Goal: Task Accomplishment & Management: Use online tool/utility

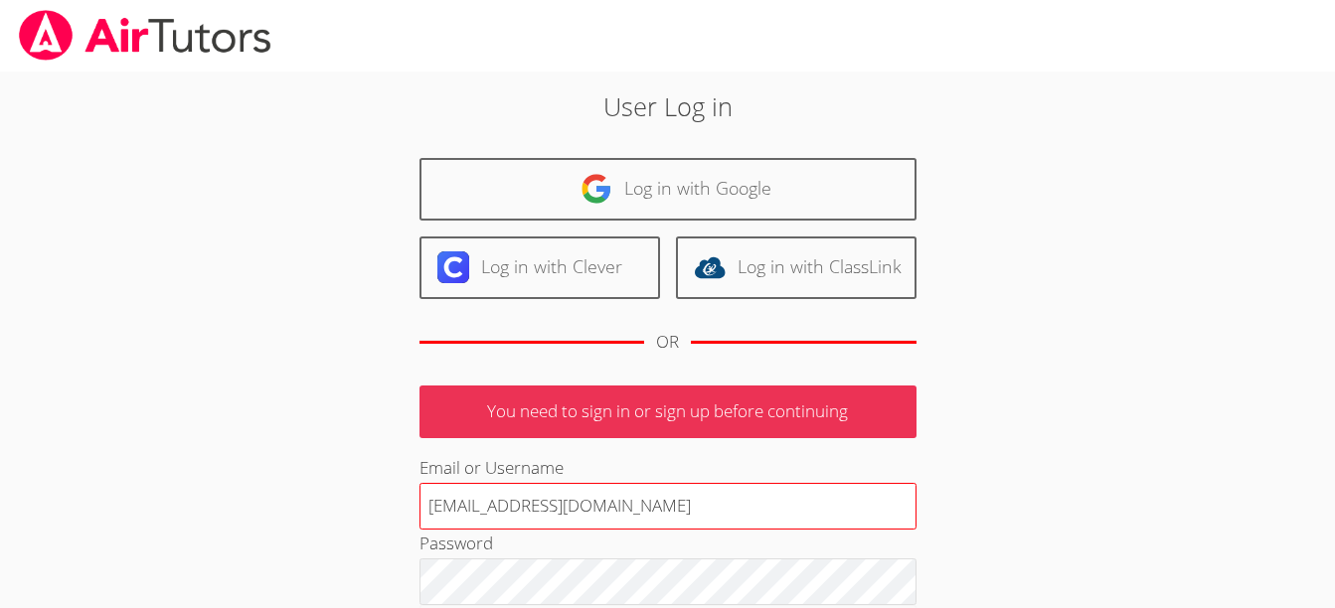
drag, startPoint x: 584, startPoint y: 510, endPoint x: 429, endPoint y: 505, distance: 154.2
click at [429, 505] on input "terigennaro@airtutors.org" at bounding box center [667, 507] width 497 height 48
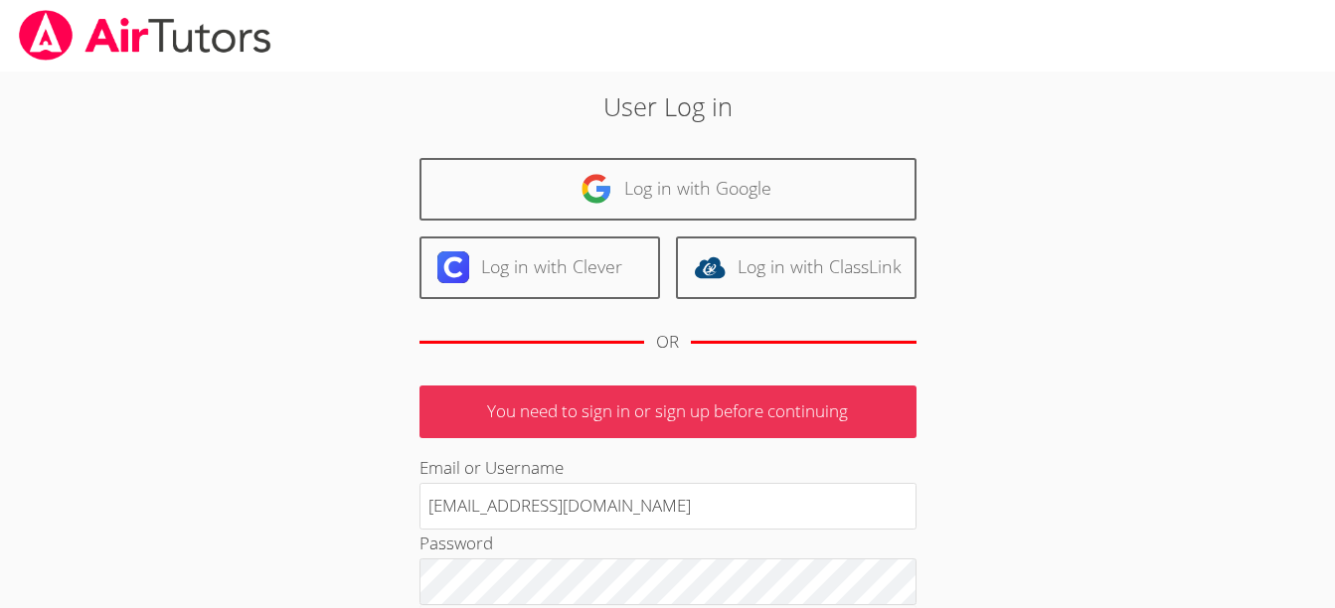
drag, startPoint x: 660, startPoint y: 492, endPoint x: 400, endPoint y: 483, distance: 260.6
click at [400, 483] on div "User Log in Log in with Google Log in with Clever Log in with ClassLink OR You …" at bounding box center [667, 458] width 721 height 743
type input "terigennaroairtutor@gmail.com"
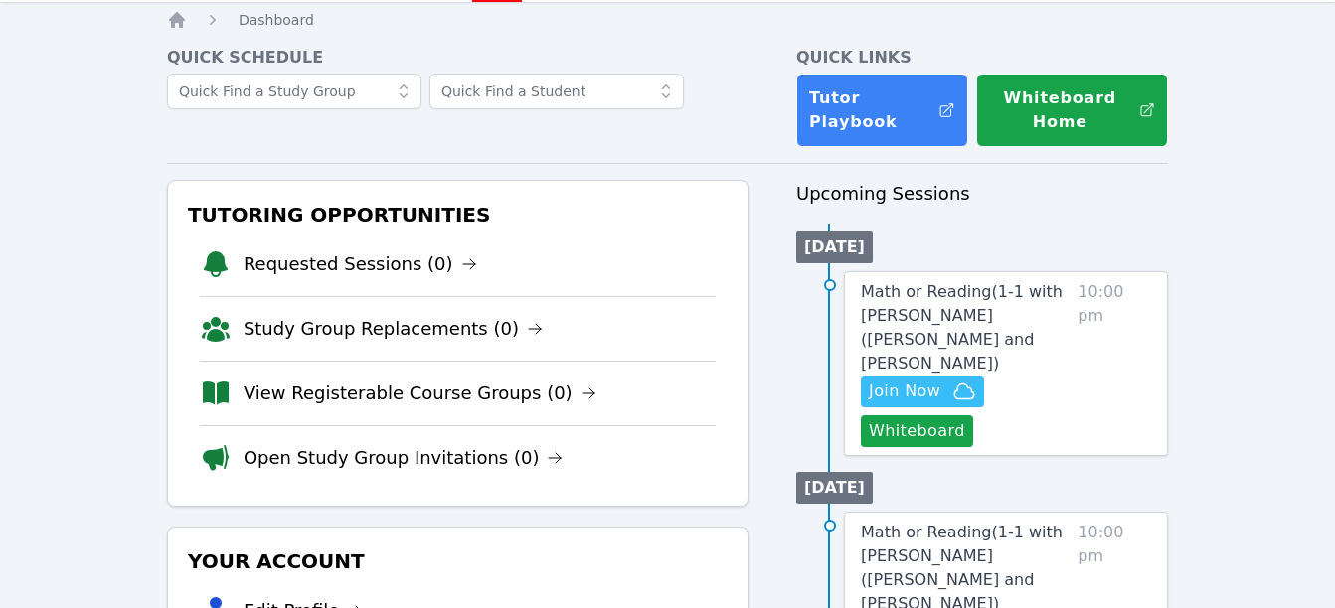
scroll to position [69, 0]
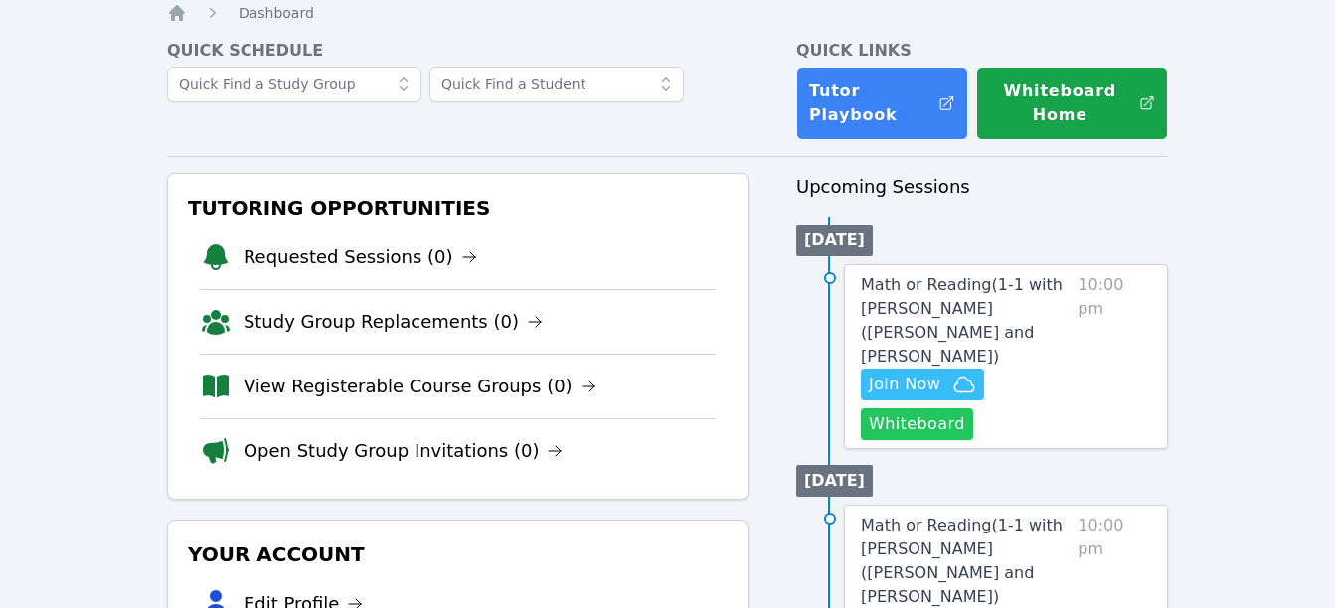
click at [887, 409] on button "Whiteboard" at bounding box center [917, 425] width 112 height 32
click at [923, 373] on span "Join Now" at bounding box center [905, 385] width 72 height 24
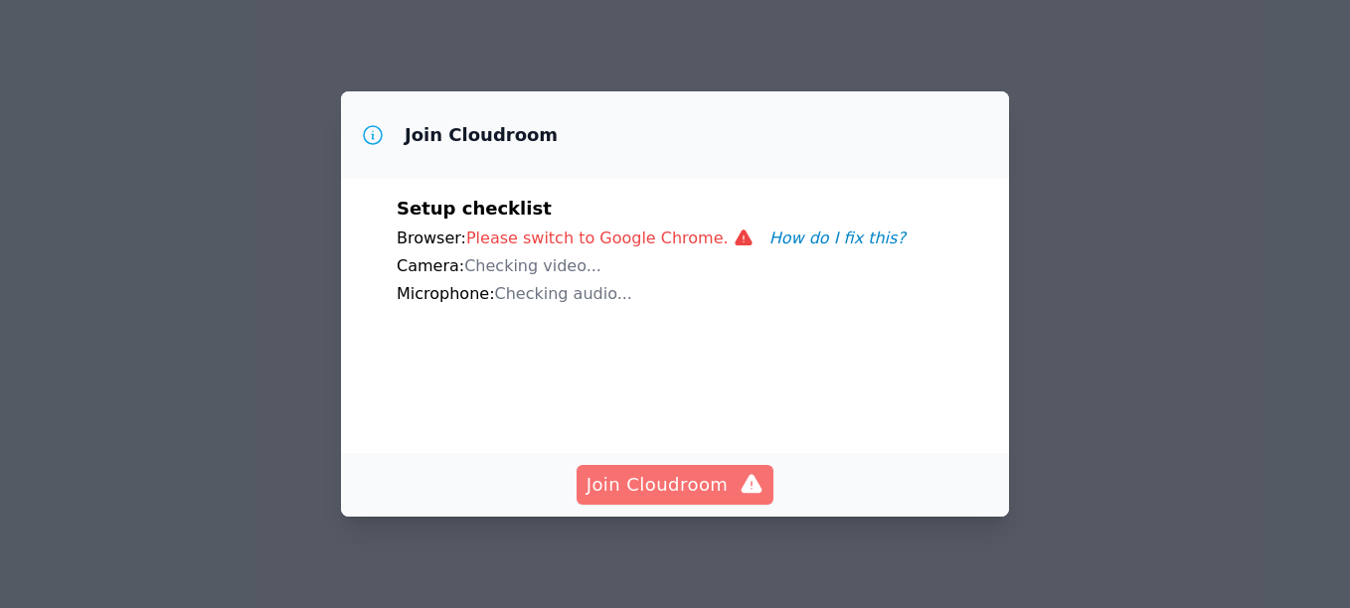
click at [663, 491] on span "Join Cloudroom" at bounding box center [675, 485] width 178 height 28
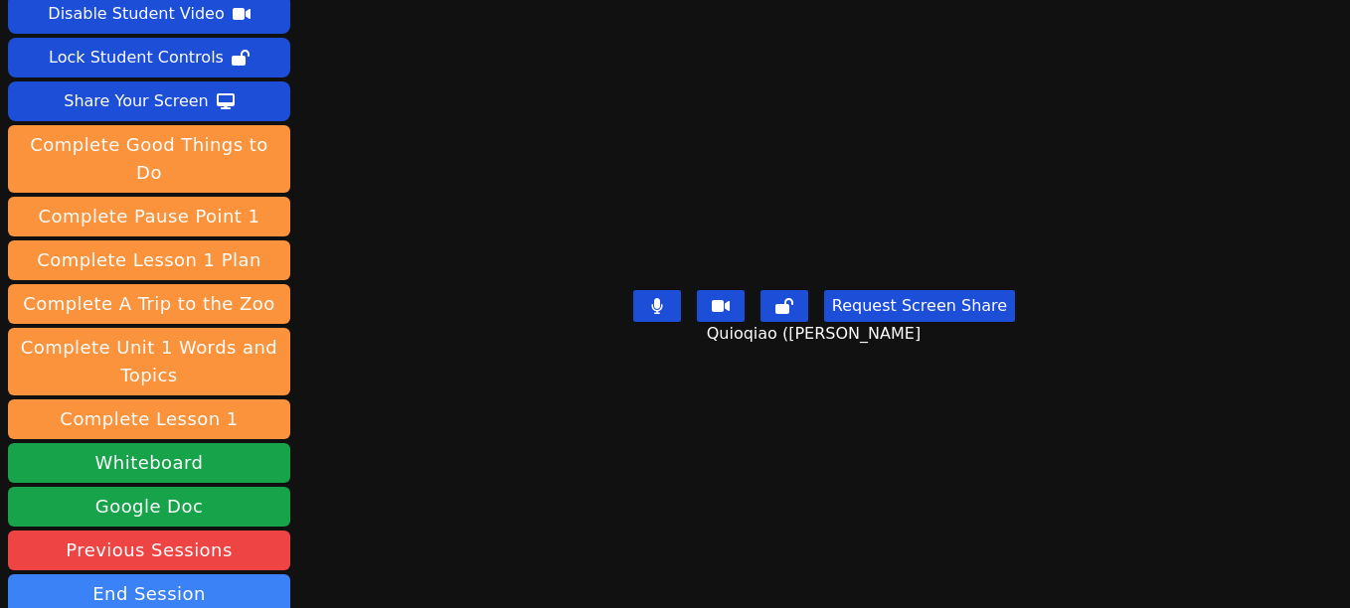
scroll to position [84, 0]
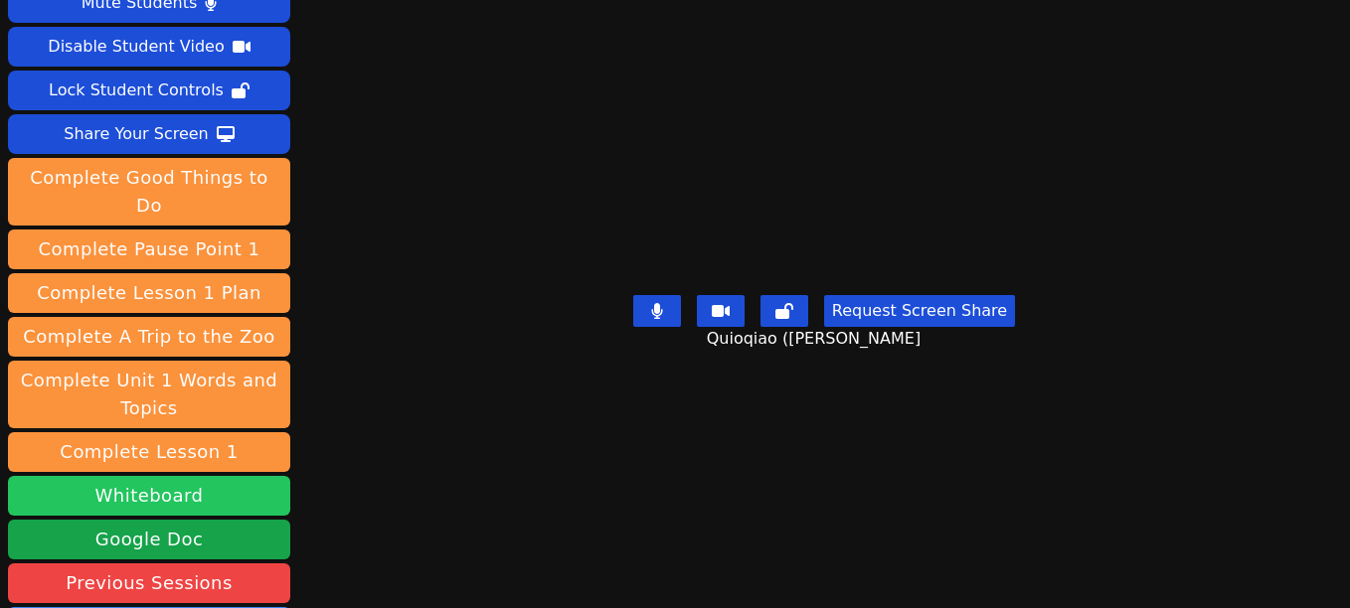
click at [176, 476] on button "Whiteboard" at bounding box center [149, 496] width 282 height 40
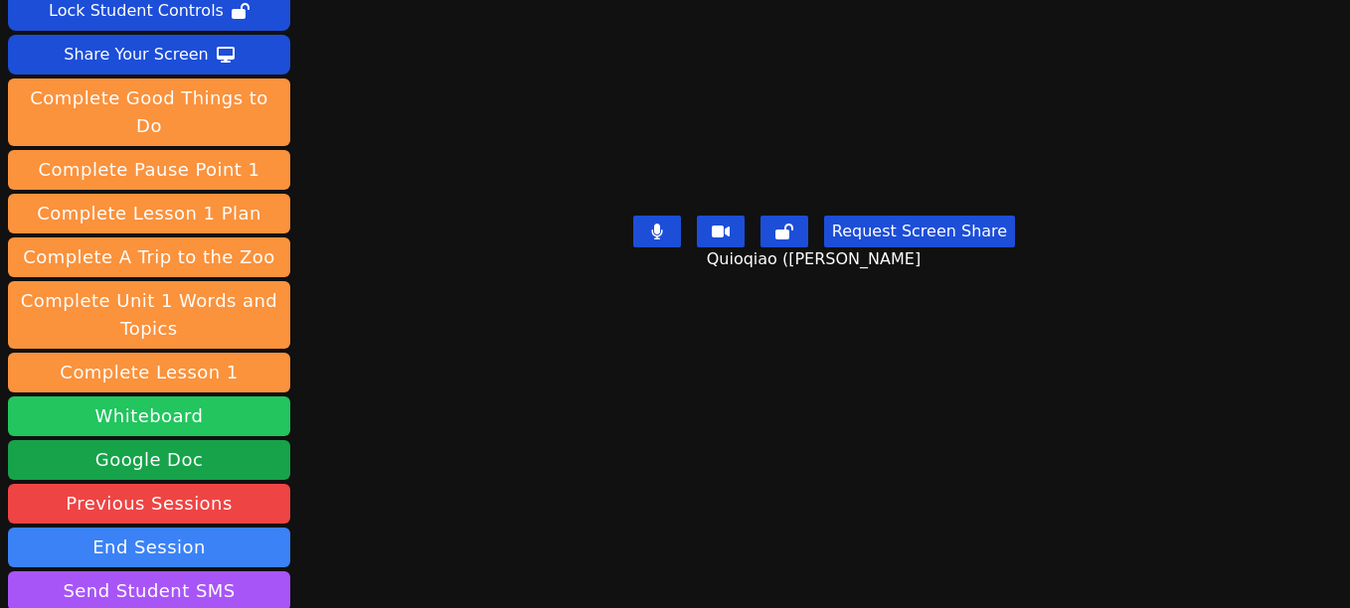
scroll to position [141, 0]
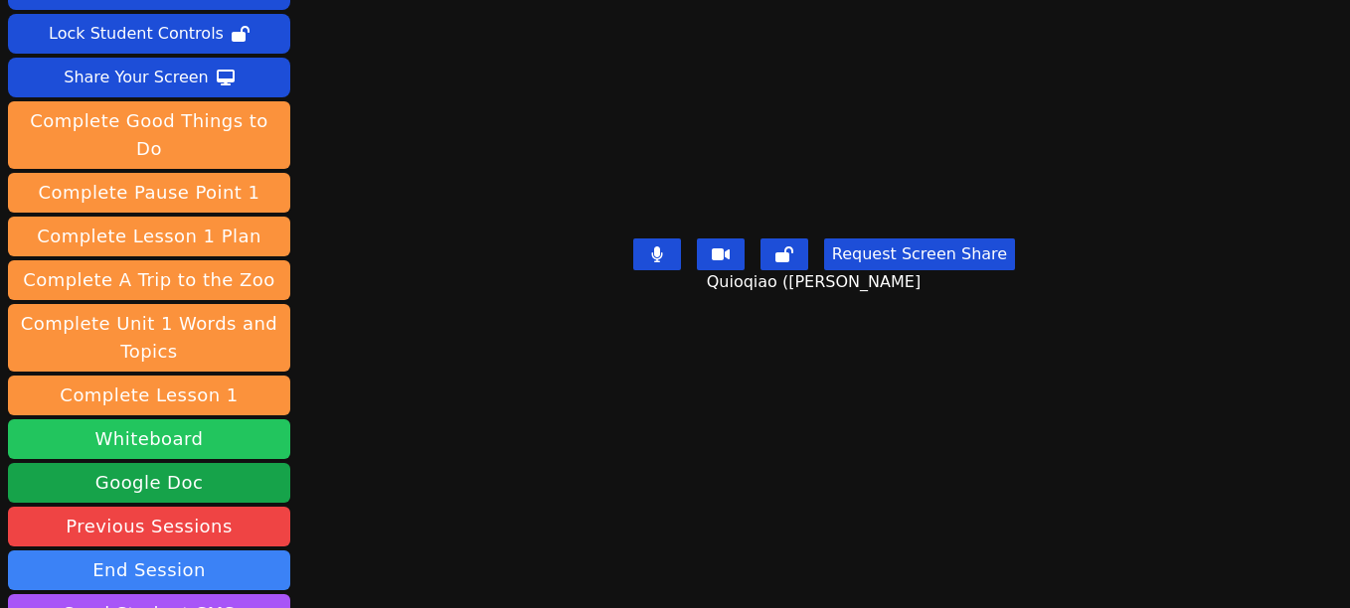
click at [175, 551] on button "End Session" at bounding box center [149, 571] width 282 height 40
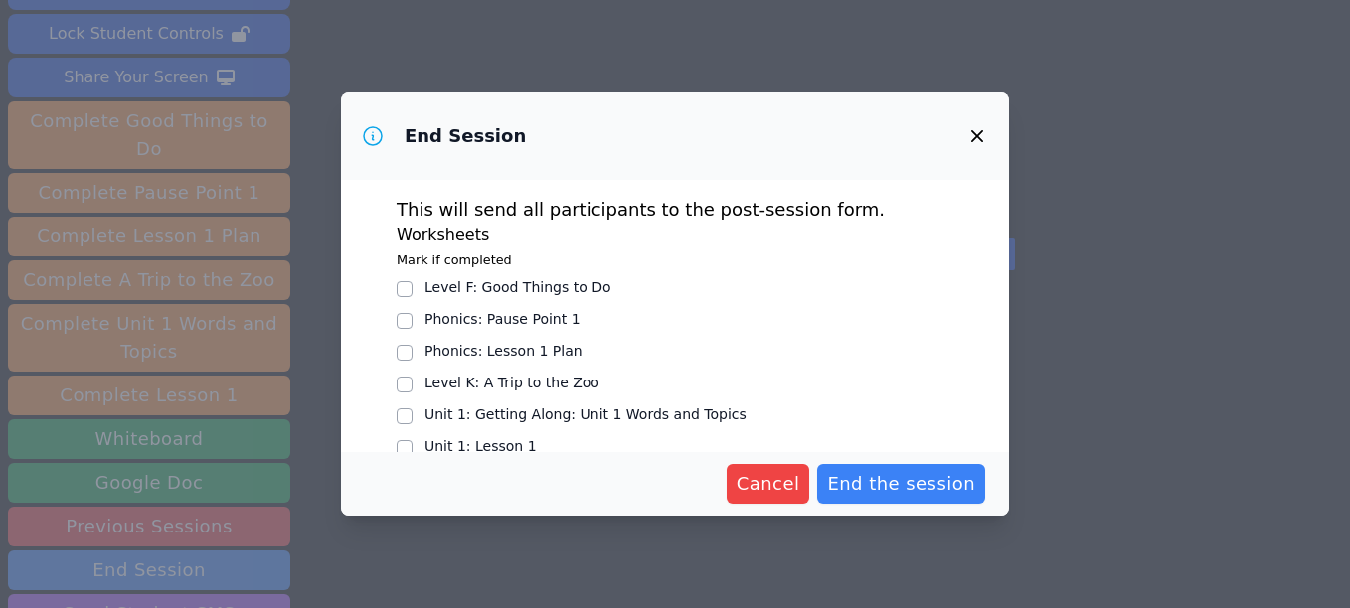
click at [411, 379] on input "Level K : A Trip to the Zoo" at bounding box center [405, 385] width 16 height 16
checkbox input "true"
click at [410, 353] on input "Phonics : Lesson 1 Plan" at bounding box center [405, 353] width 16 height 16
checkbox input "true"
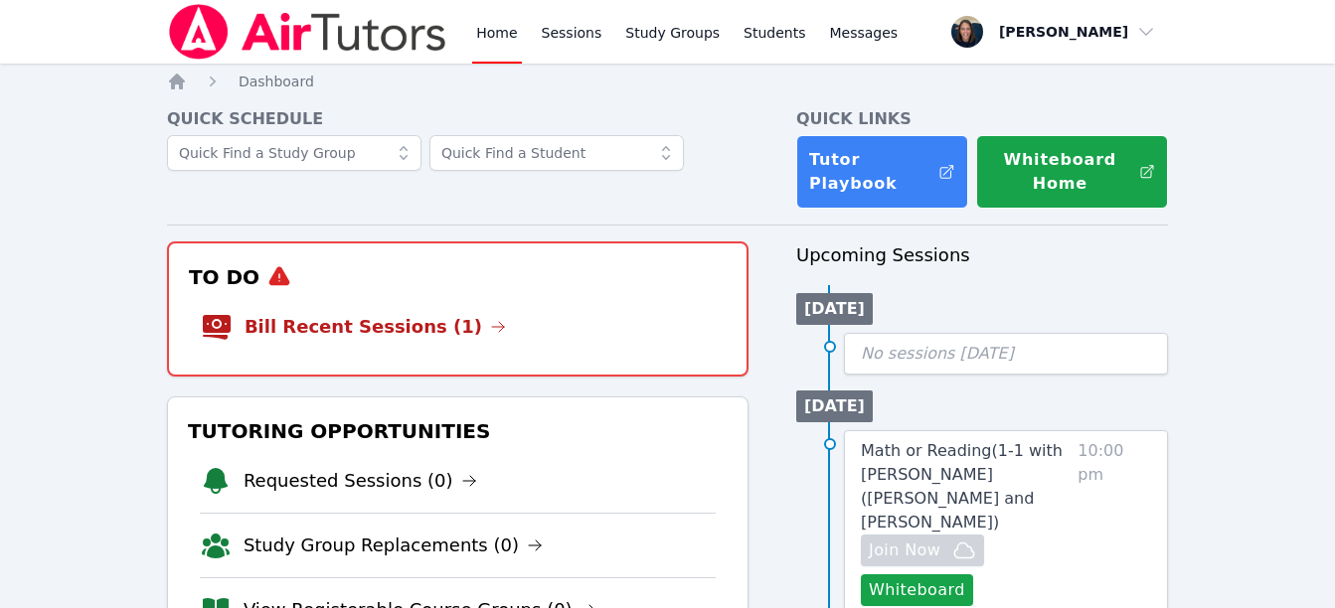
scroll to position [69, 0]
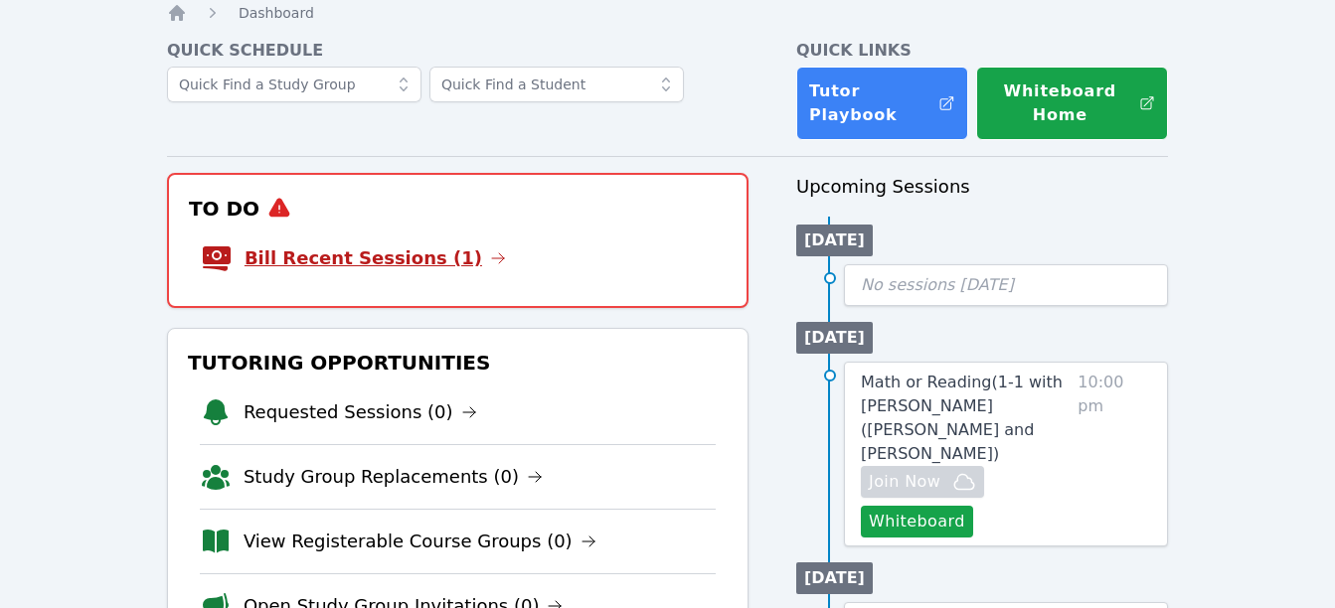
click at [296, 256] on link "Bill Recent Sessions (1)" at bounding box center [375, 259] width 261 height 28
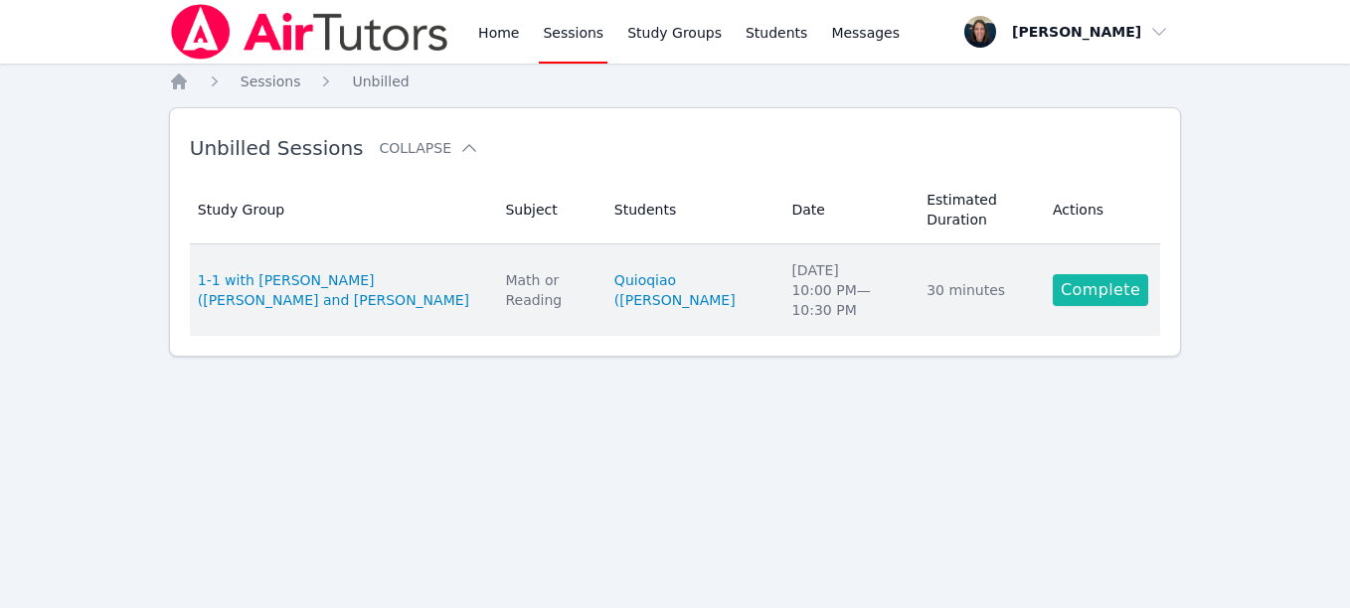
click at [1097, 303] on link "Complete" at bounding box center [1100, 290] width 95 height 32
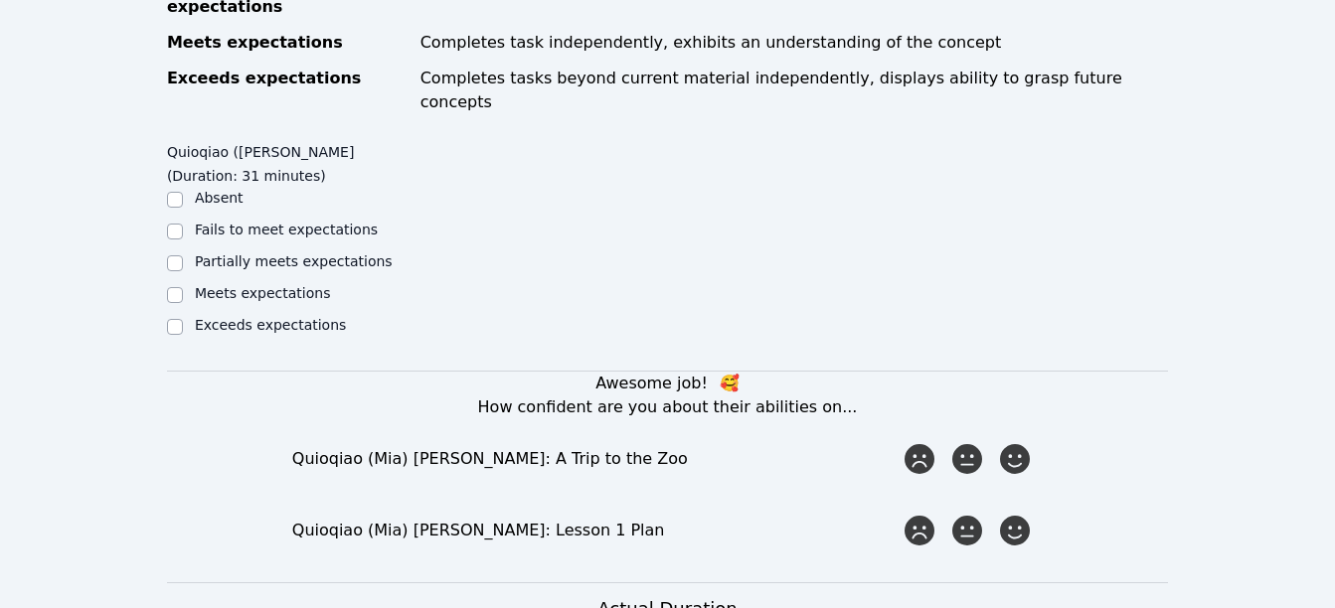
scroll to position [1100, 0]
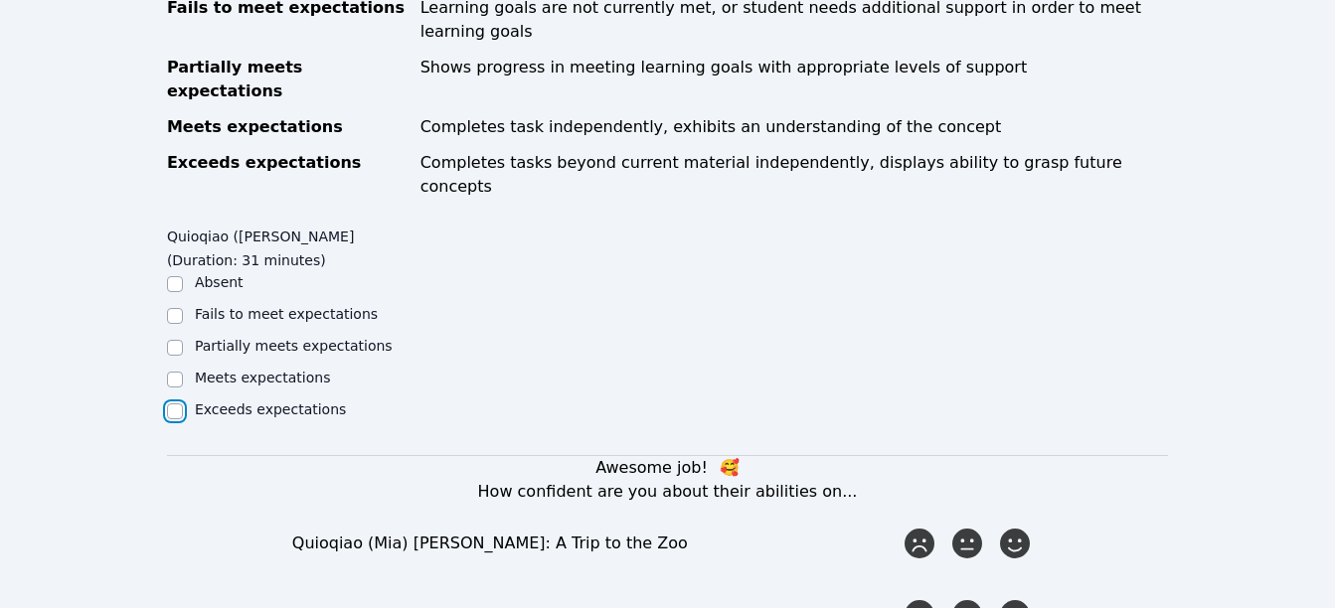
click at [178, 404] on input "Exceeds expectations" at bounding box center [175, 412] width 16 height 16
checkbox input "true"
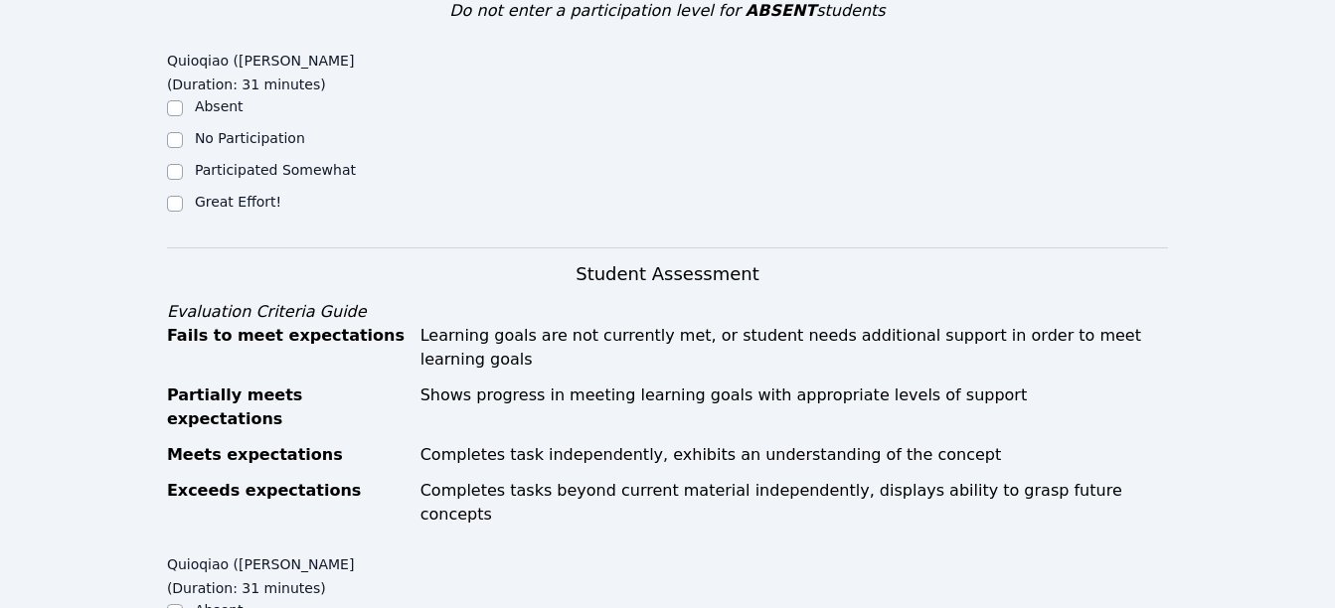
scroll to position [750, 0]
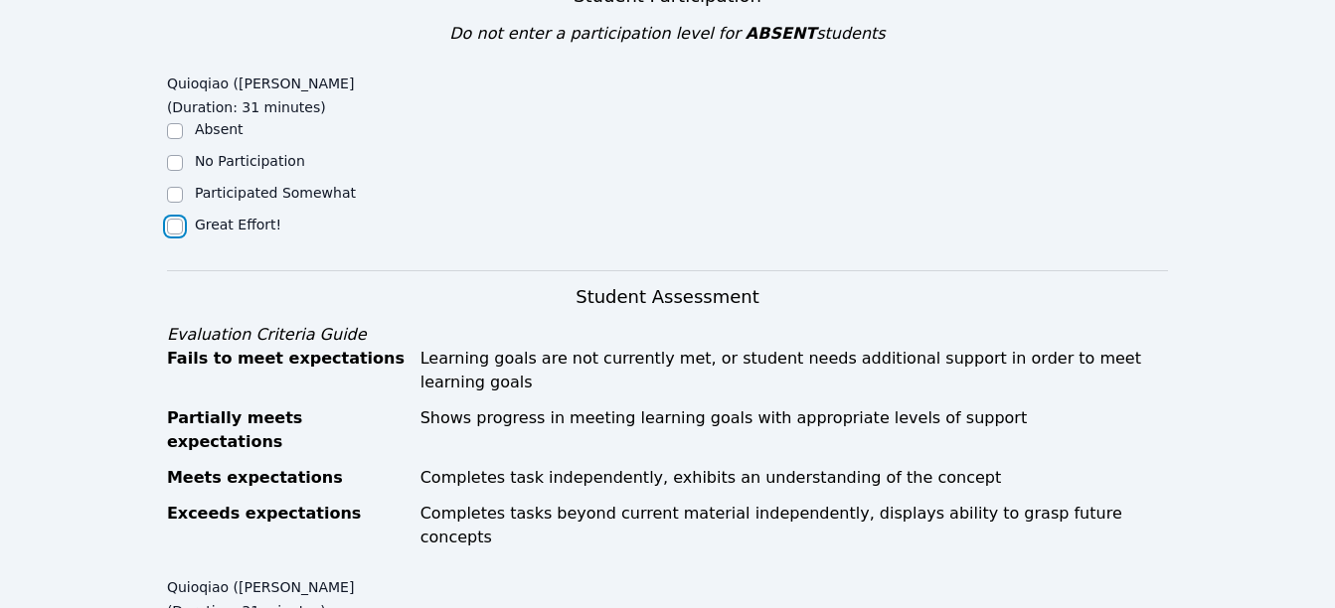
click at [172, 219] on input "Great Effort!" at bounding box center [175, 227] width 16 height 16
checkbox input "true"
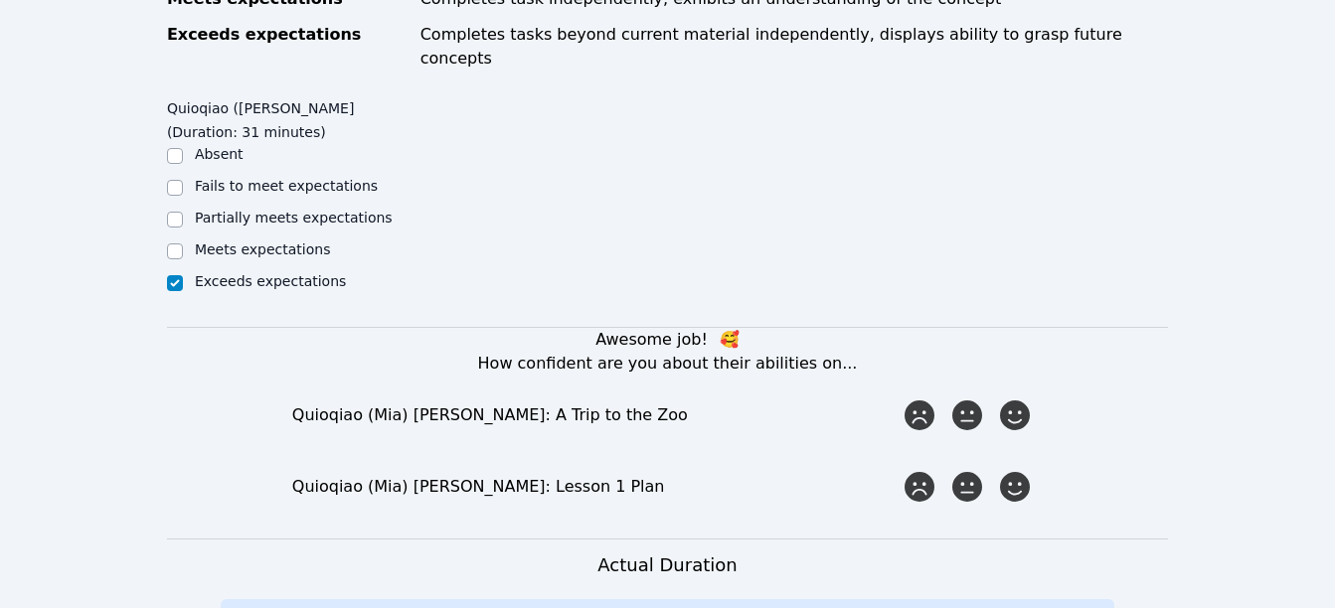
scroll to position [1232, 0]
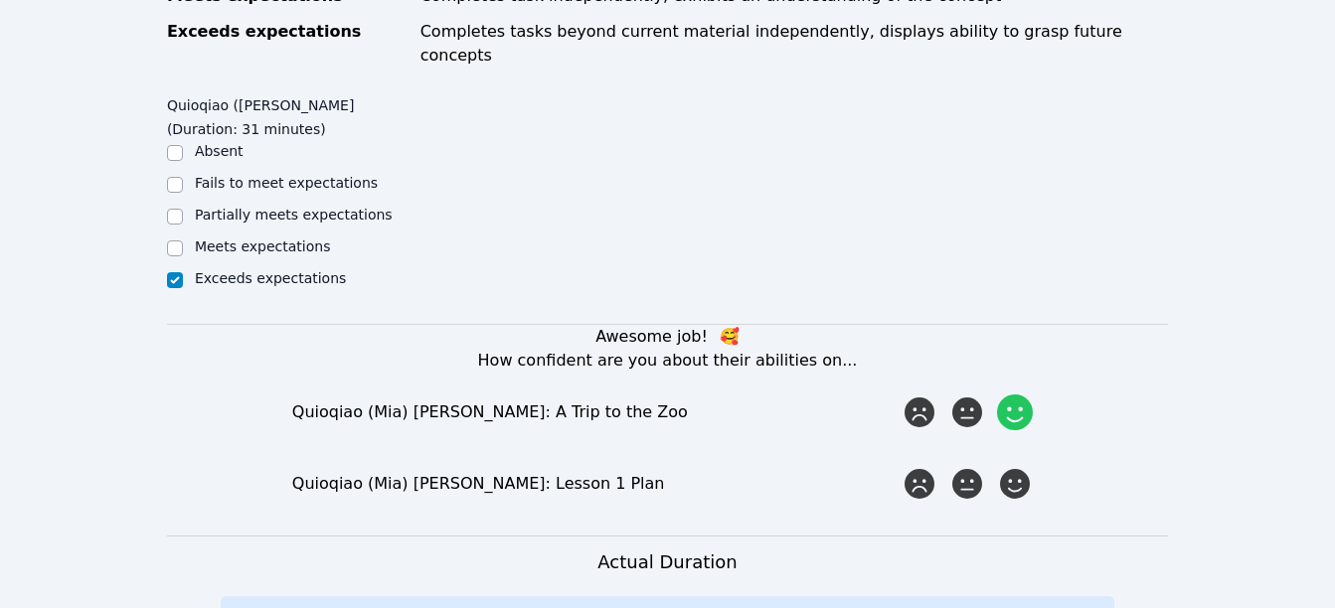
click at [1027, 395] on icon at bounding box center [1015, 413] width 36 height 36
click at [0, 0] on input "radio" at bounding box center [0, 0] width 0 height 0
click at [1024, 466] on icon at bounding box center [1015, 484] width 36 height 36
click at [0, 0] on input "radio" at bounding box center [0, 0] width 0 height 0
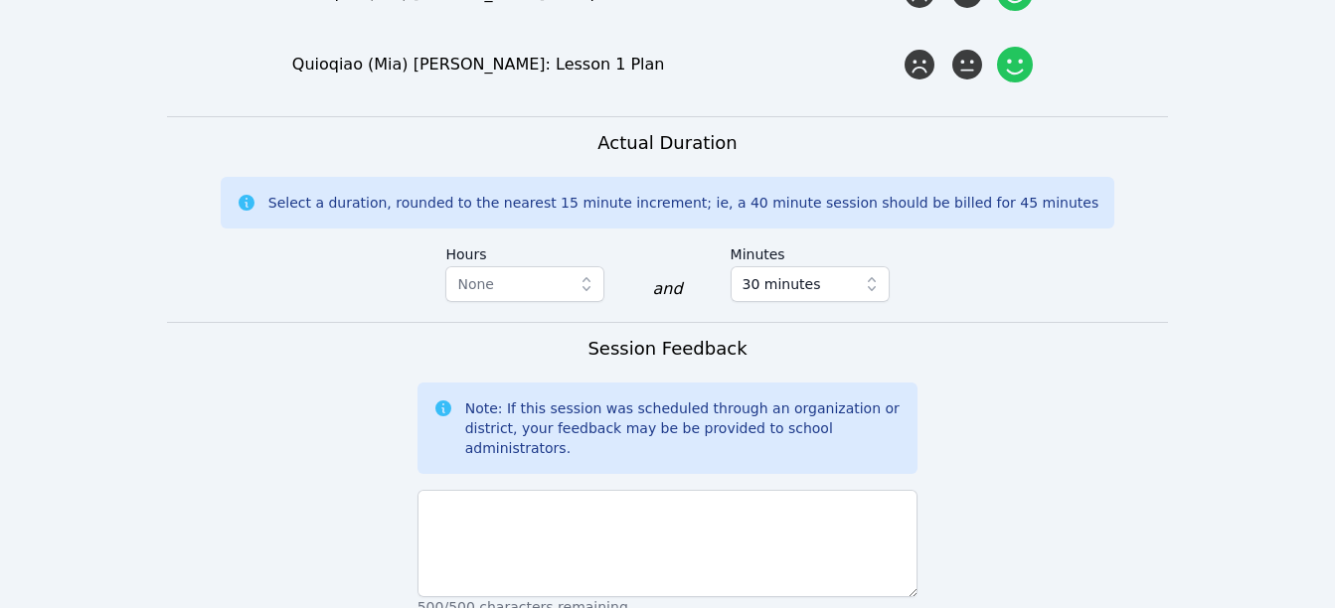
scroll to position [1699, 0]
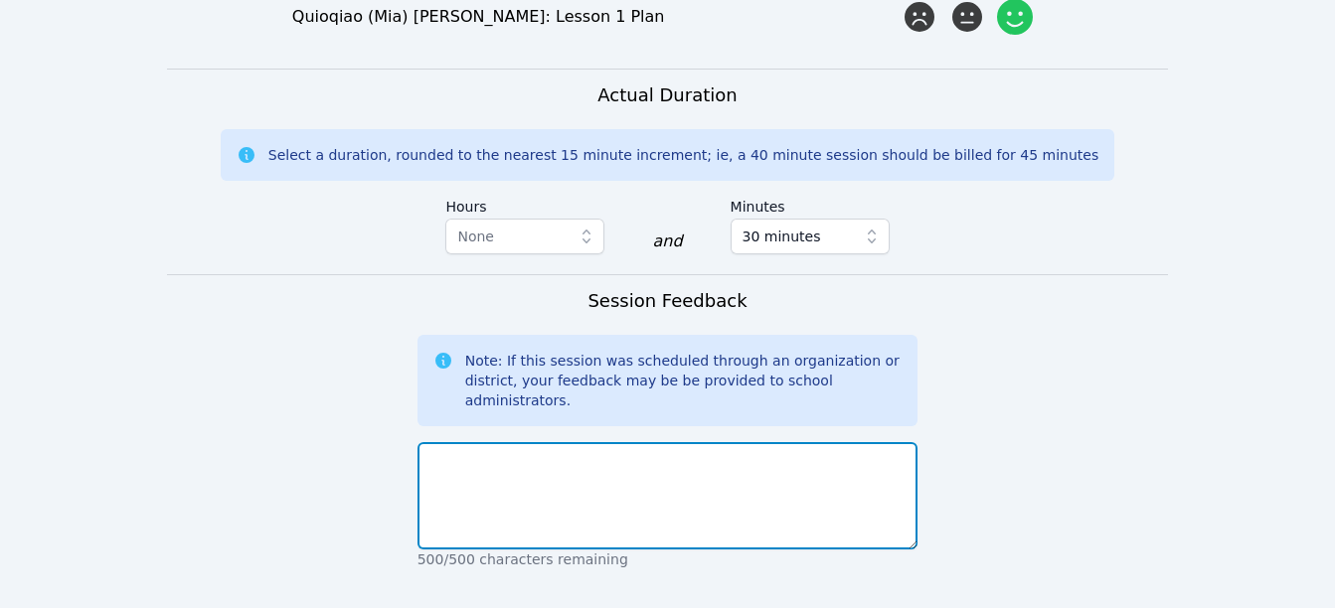
click at [770, 442] on textarea at bounding box center [668, 495] width 501 height 107
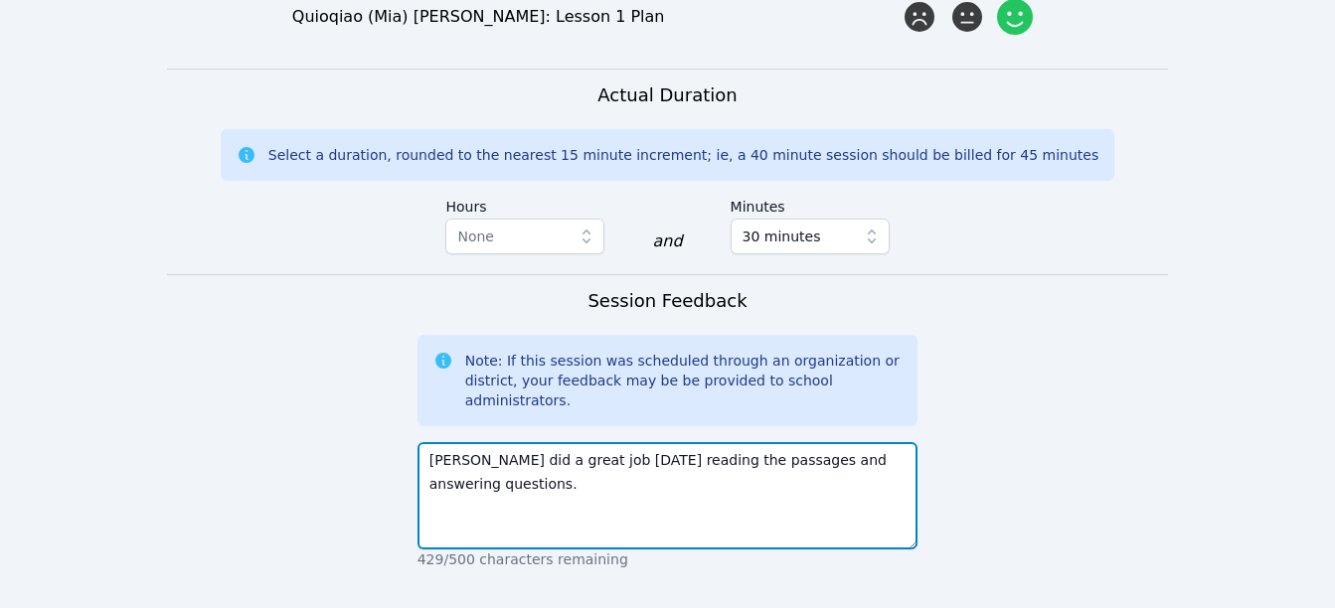
type textarea "Mia did a great job today reading the passages and answering questions."
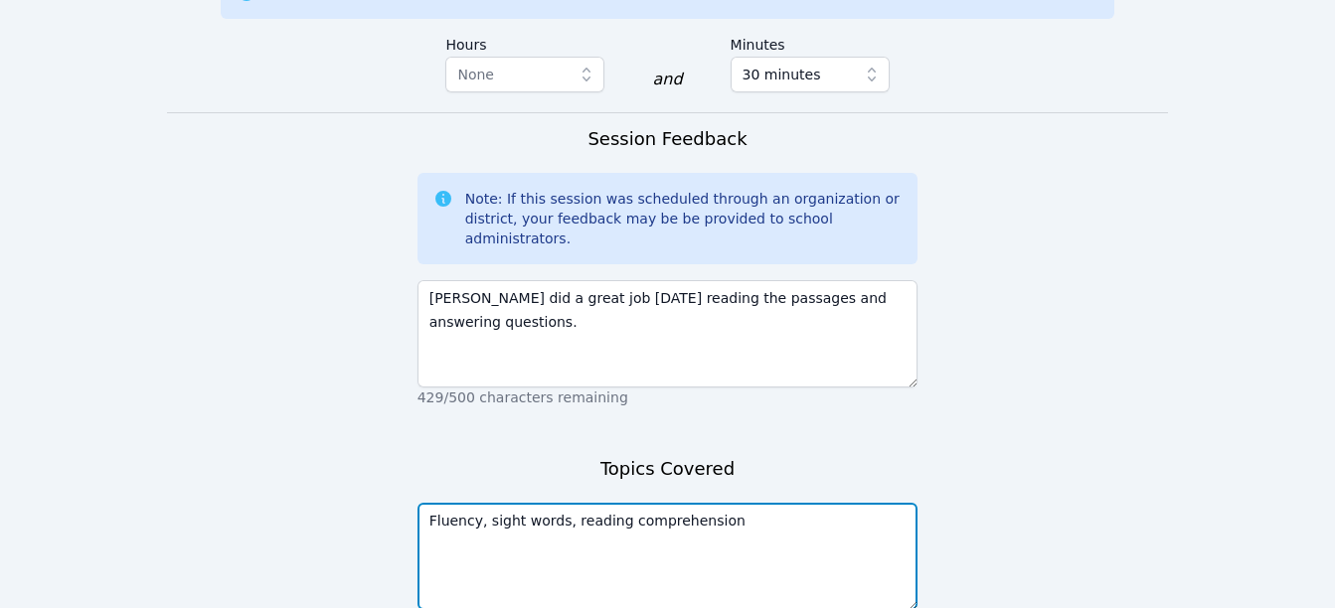
scroll to position [1873, 0]
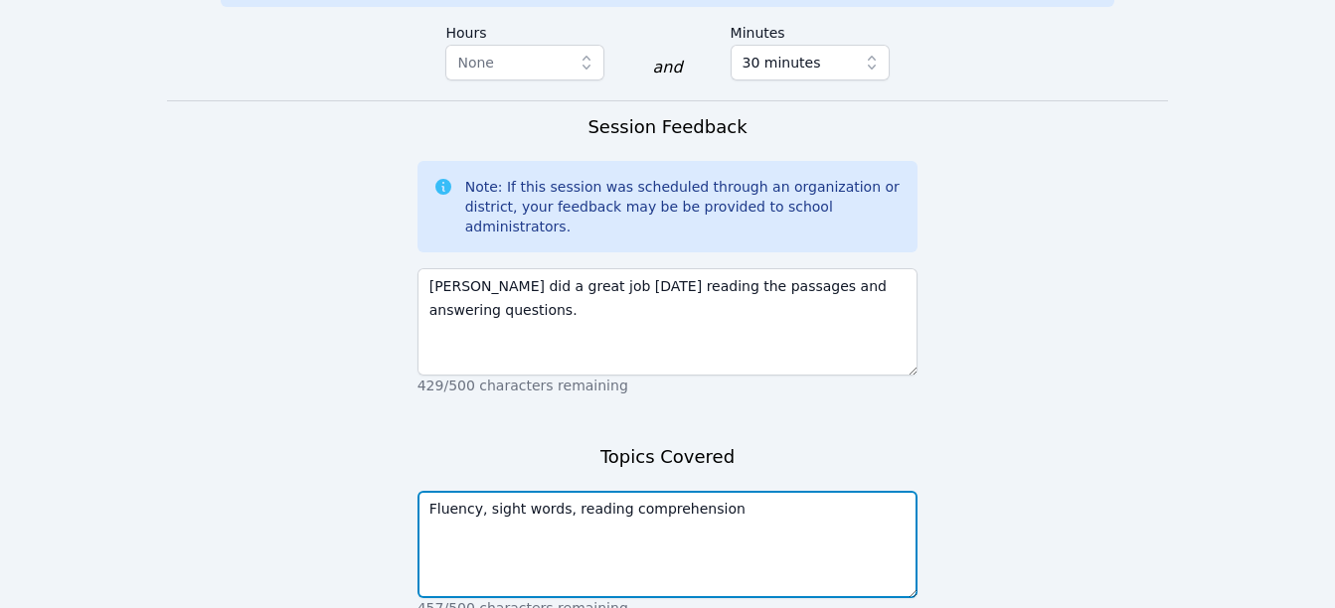
type textarea "Fluency, sight words, reading comprehension"
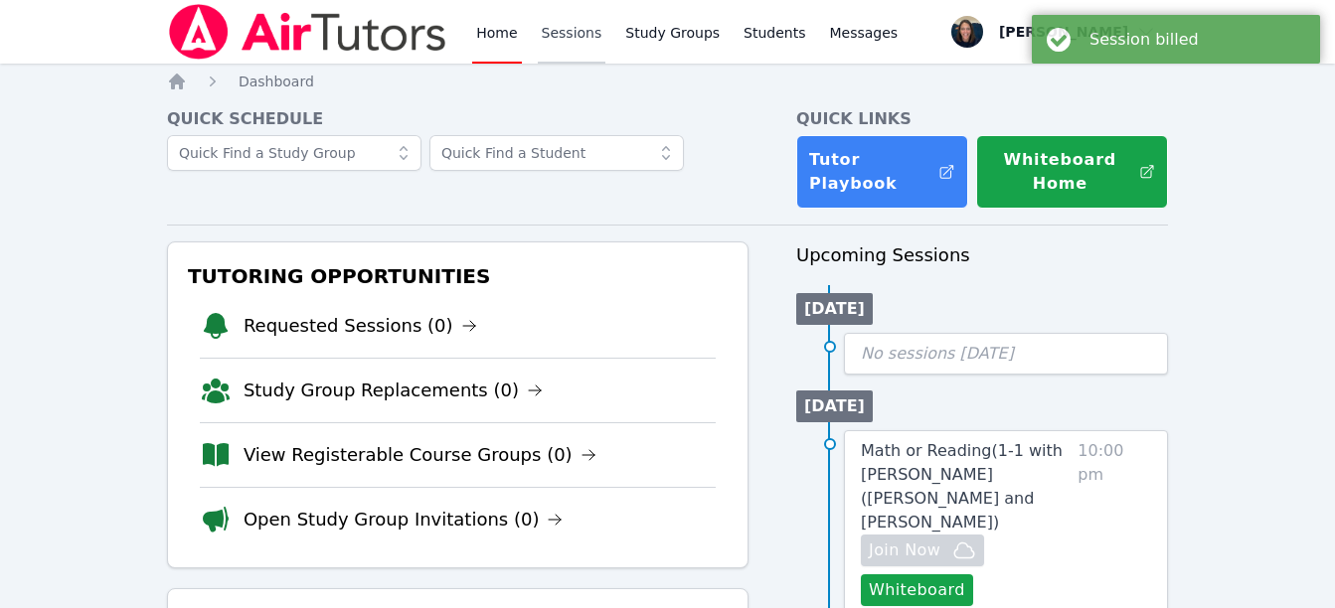
click at [576, 32] on link "Sessions" at bounding box center [572, 32] width 69 height 64
